Goal: Task Accomplishment & Management: Manage account settings

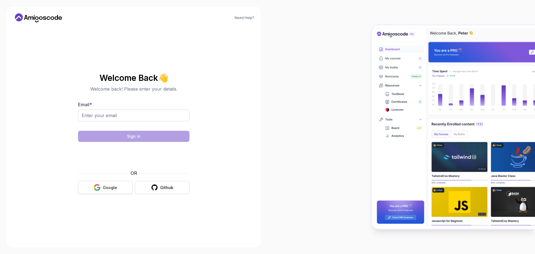
click at [105, 182] on button "Google" at bounding box center [105, 187] width 55 height 13
click at [184, 185] on button "Github" at bounding box center [162, 187] width 55 height 13
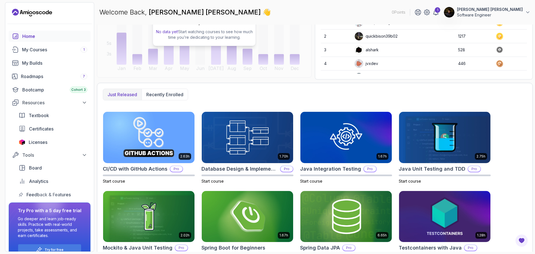
scroll to position [103, 0]
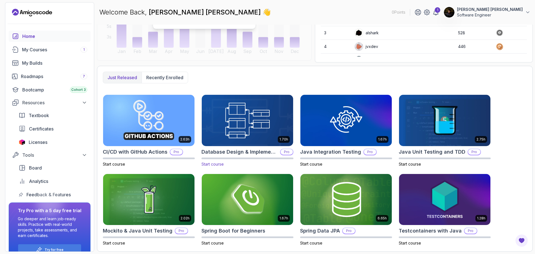
click at [235, 130] on img at bounding box center [247, 120] width 96 height 54
